Goal: Find specific page/section: Find specific page/section

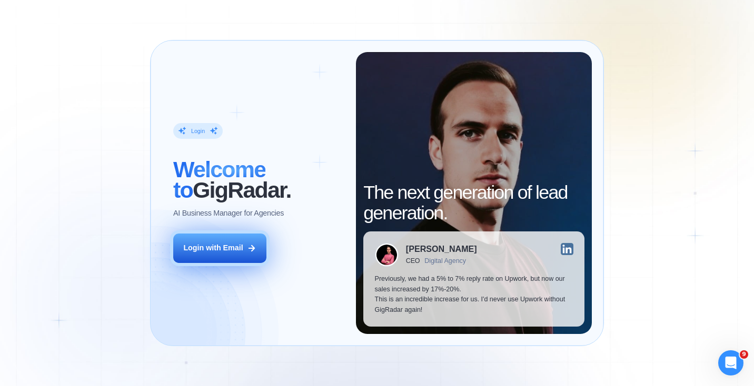
click at [221, 242] on button "Login with Email" at bounding box center [219, 248] width 93 height 29
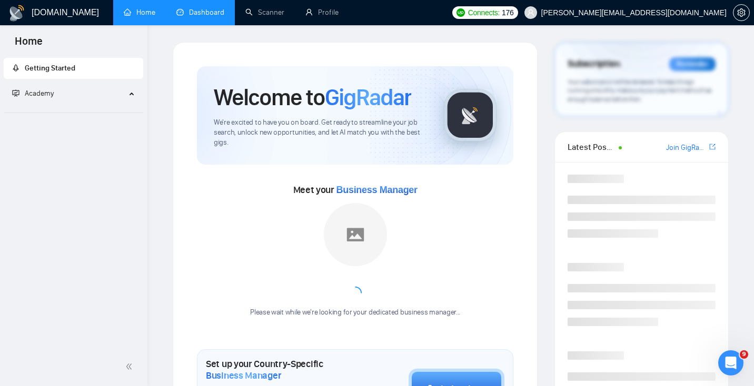
click at [197, 8] on link "Dashboard" at bounding box center [200, 12] width 48 height 9
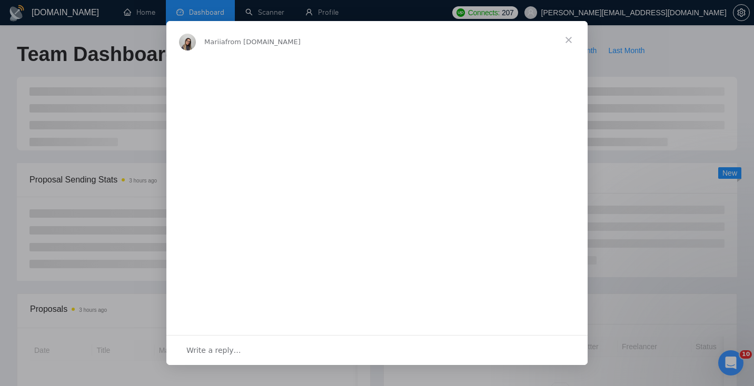
click at [108, 42] on div "Intercom messenger" at bounding box center [377, 193] width 754 height 386
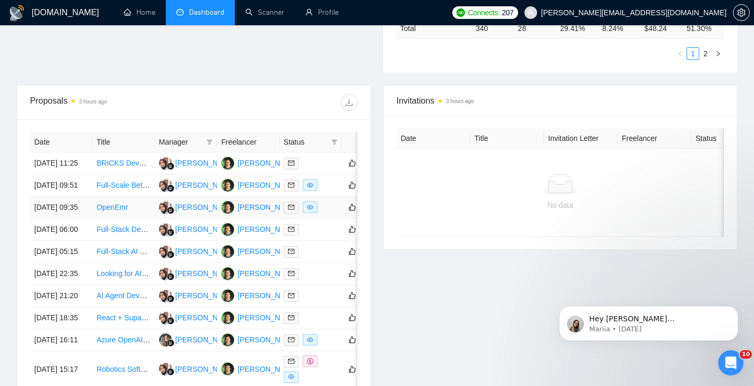
scroll to position [344, 0]
click at [335, 143] on icon "filter" at bounding box center [335, 142] width 6 height 5
click at [299, 159] on span "Chat" at bounding box center [301, 162] width 20 height 8
checkbox input "true"
click at [326, 199] on span "OK" at bounding box center [326, 201] width 11 height 12
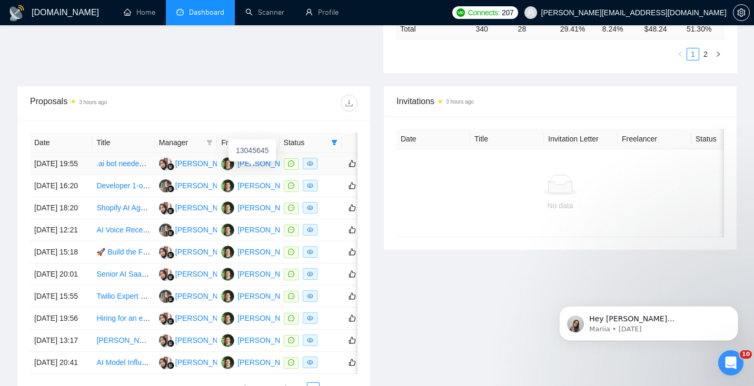
click at [256, 168] on div "[PERSON_NAME]" at bounding box center [267, 164] width 61 height 12
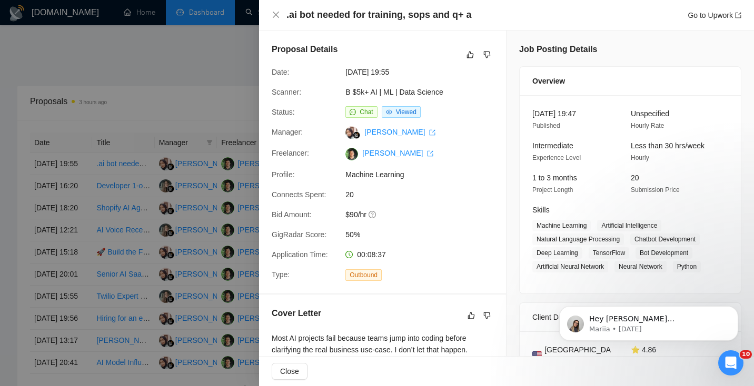
click at [237, 167] on div at bounding box center [377, 193] width 754 height 386
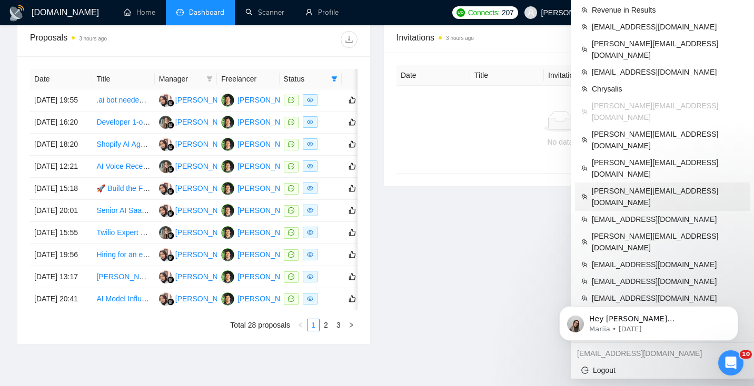
scroll to position [408, 0]
click at [645, 326] on span "[EMAIL_ADDRESS][DOMAIN_NAME]" at bounding box center [668, 332] width 152 height 12
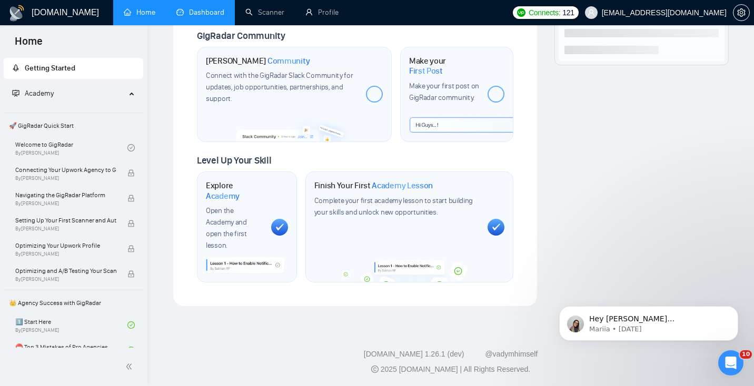
click at [188, 11] on link "Dashboard" at bounding box center [200, 12] width 48 height 9
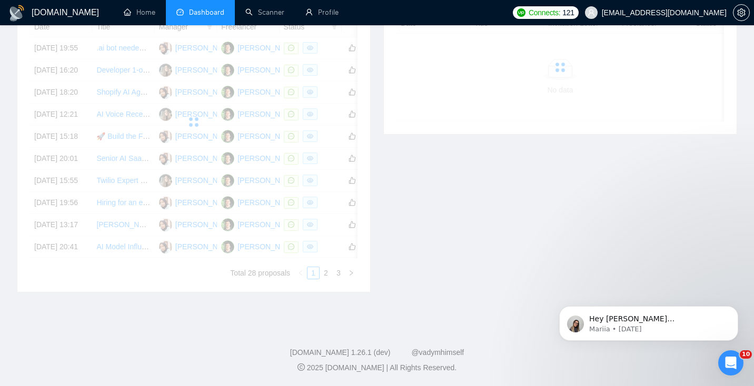
scroll to position [167, 0]
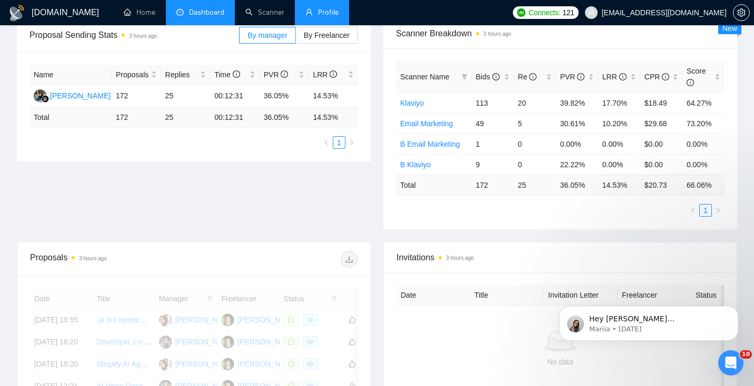
click at [323, 17] on link "Profile" at bounding box center [321, 12] width 33 height 9
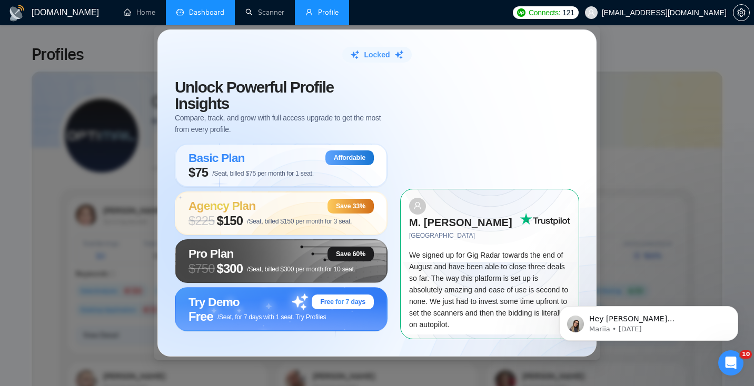
click at [637, 104] on div "Locked Unlock Powerful Profile Insights Compare, track, and grow with full acce…" at bounding box center [377, 193] width 754 height 386
click at [191, 15] on link "Dashboard" at bounding box center [200, 12] width 48 height 9
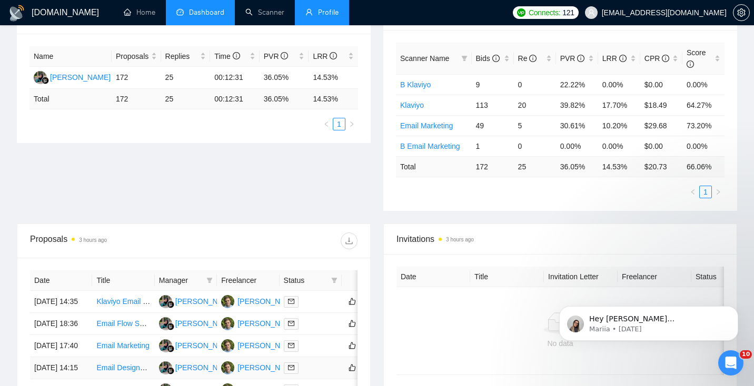
scroll to position [186, 0]
click at [336, 279] on icon "filter" at bounding box center [334, 280] width 6 height 6
click at [302, 297] on span "Chat" at bounding box center [301, 300] width 20 height 8
checkbox input "true"
click at [331, 337] on button "OK" at bounding box center [325, 338] width 19 height 13
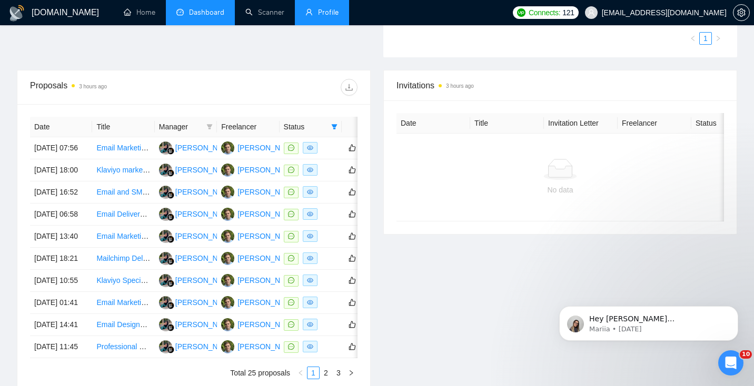
scroll to position [336, 0]
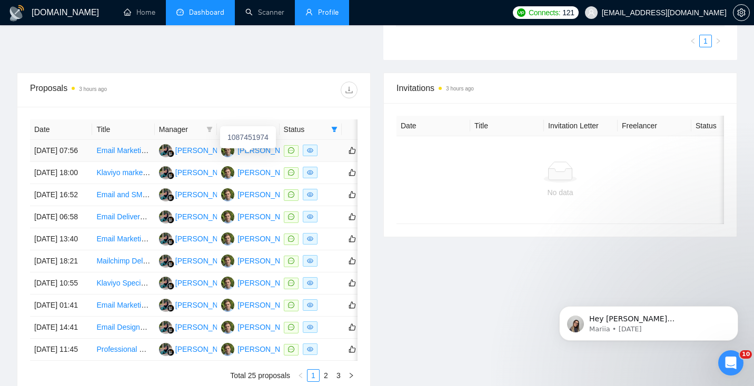
click at [248, 155] on div "[PERSON_NAME]" at bounding box center [267, 151] width 61 height 12
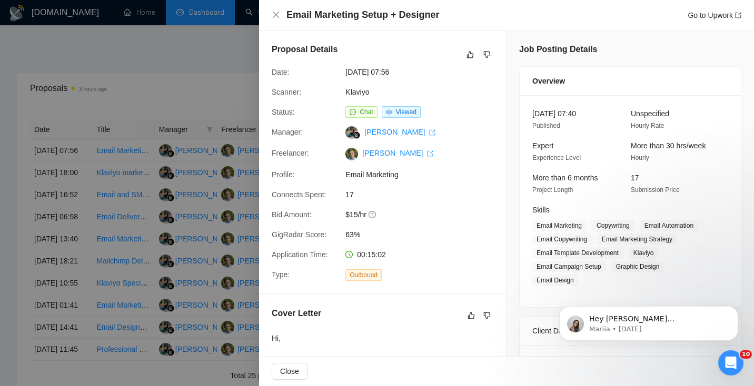
click at [150, 125] on div at bounding box center [377, 193] width 754 height 386
